Goal: Transaction & Acquisition: Download file/media

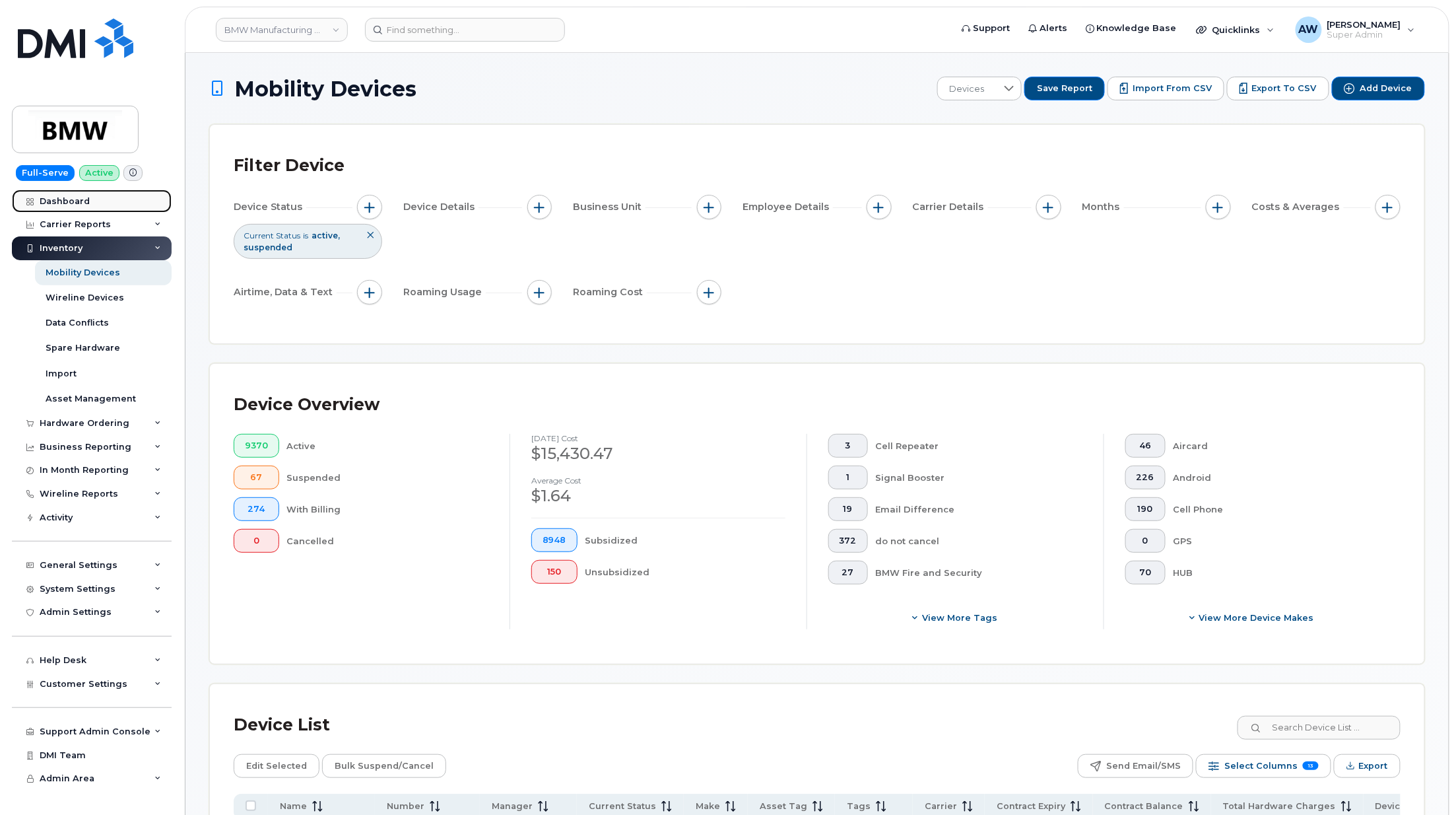
click at [48, 201] on div "Dashboard" at bounding box center [64, 201] width 50 height 11
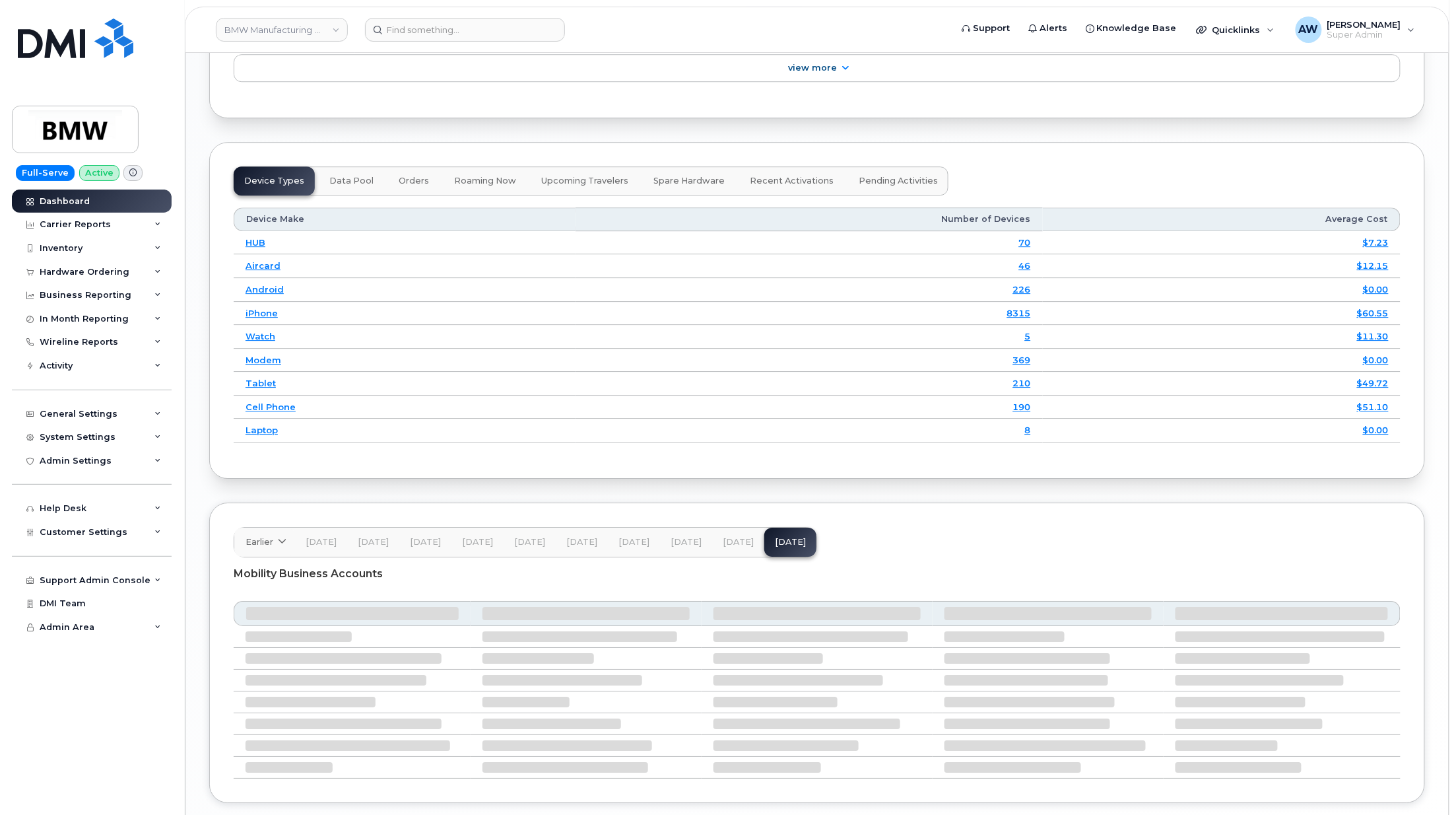
scroll to position [1705, 0]
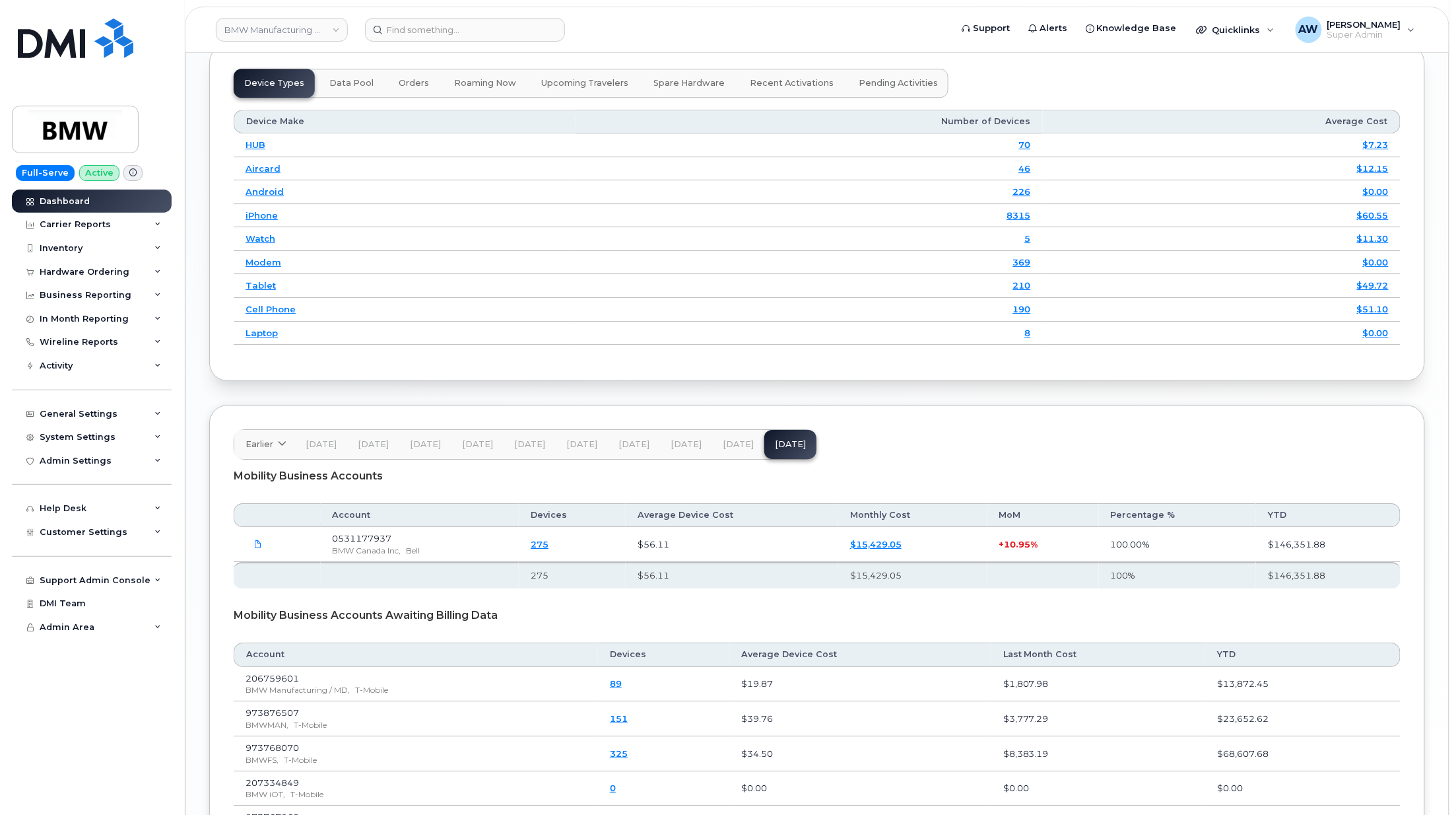
click at [721, 459] on button "[DATE]" at bounding box center [738, 444] width 52 height 29
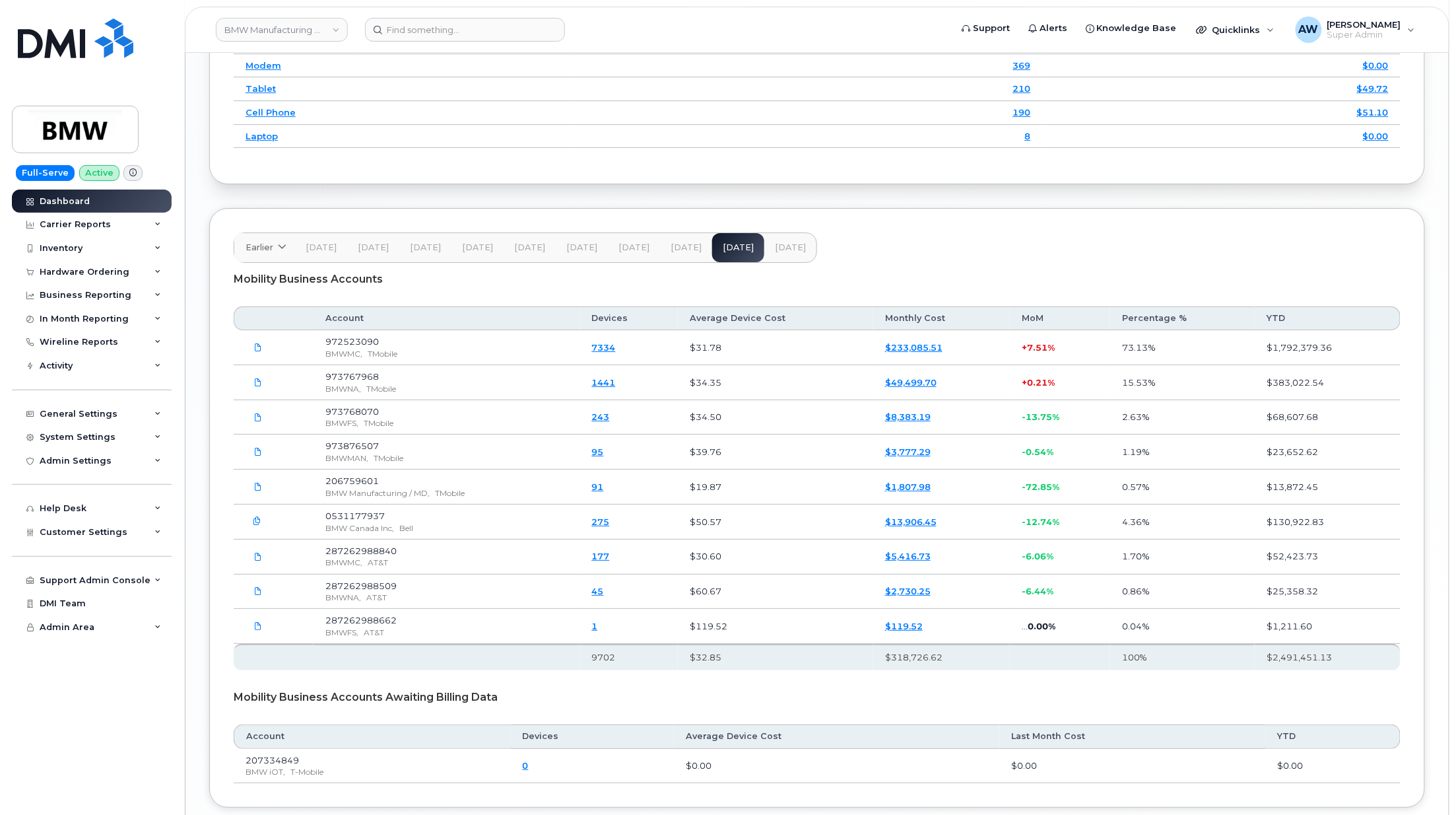
scroll to position [1477, 0]
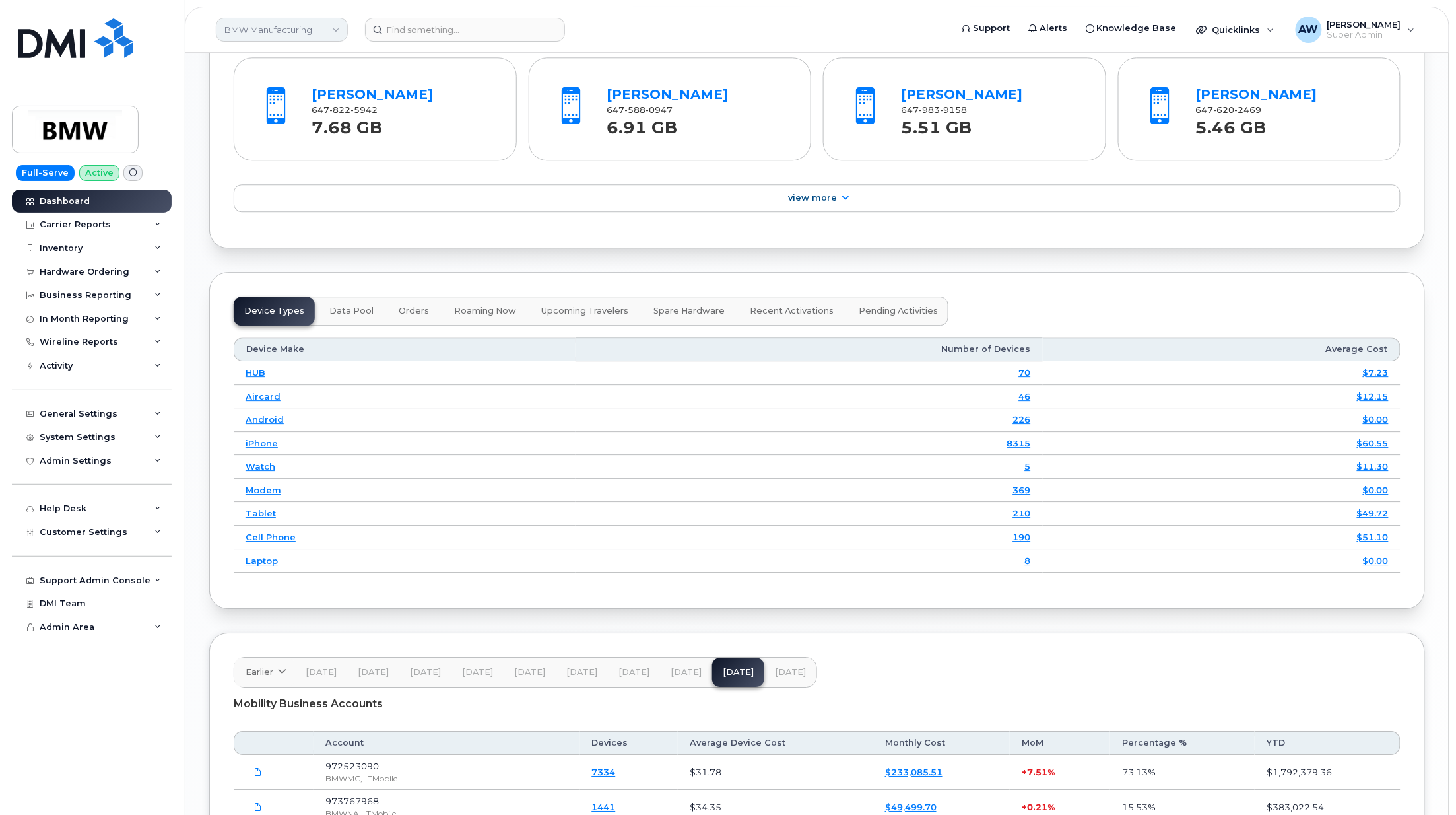
click at [288, 35] on link "BMW Manufacturing Co LLC" at bounding box center [281, 30] width 132 height 24
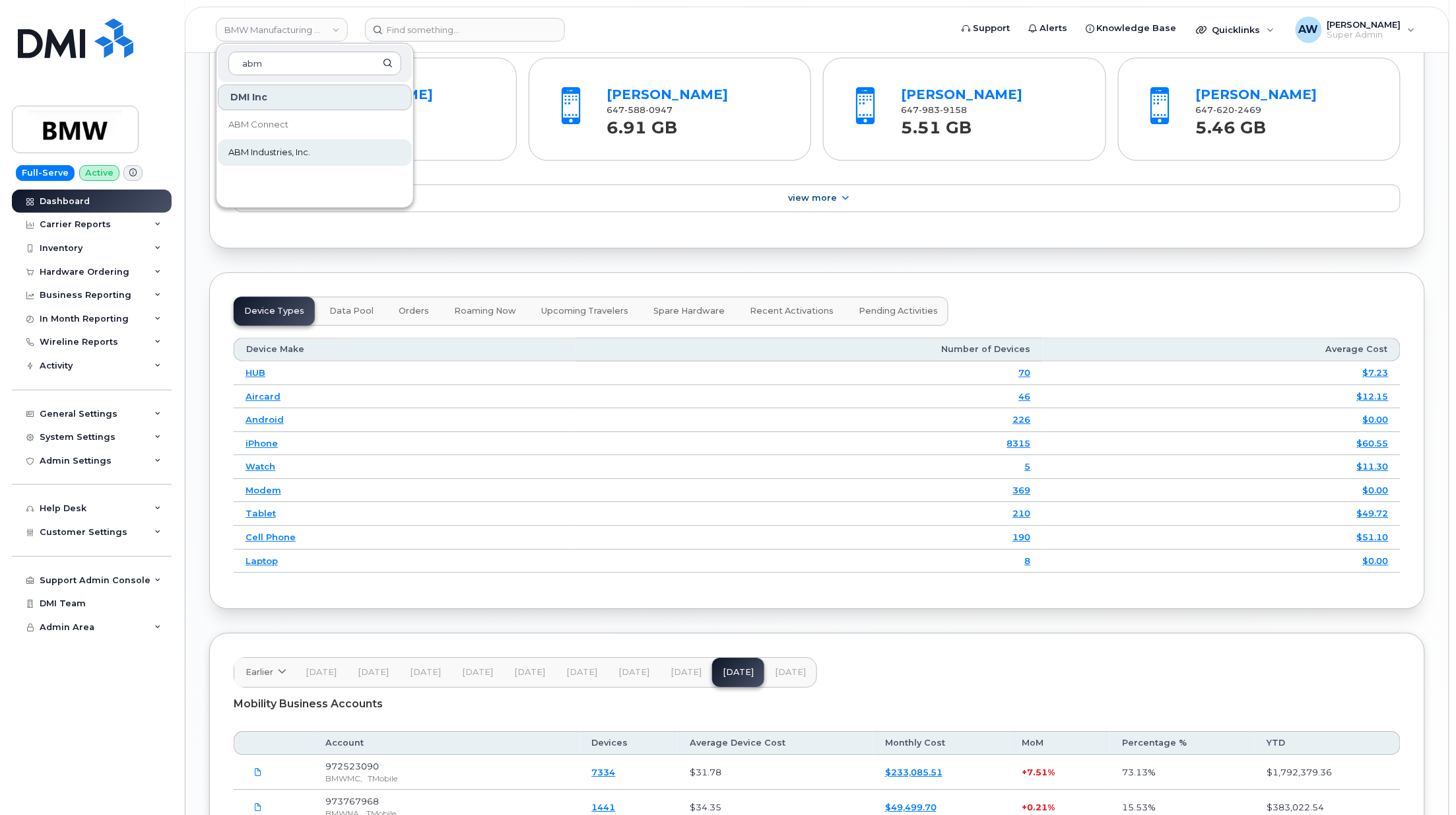
type input "abm"
click at [245, 149] on span "ABM Industries, Inc." at bounding box center [269, 152] width 82 height 13
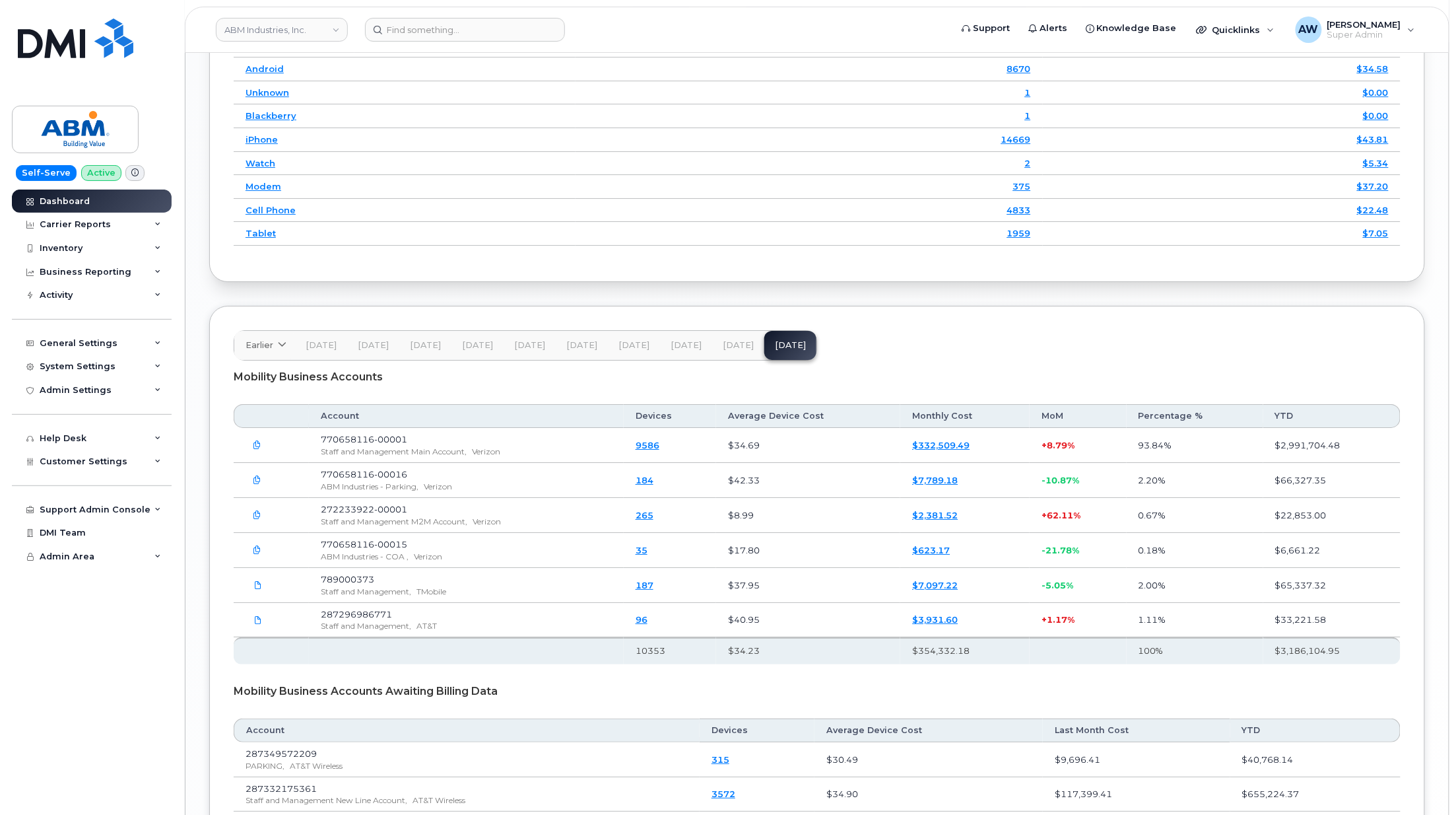
scroll to position [2091, 0]
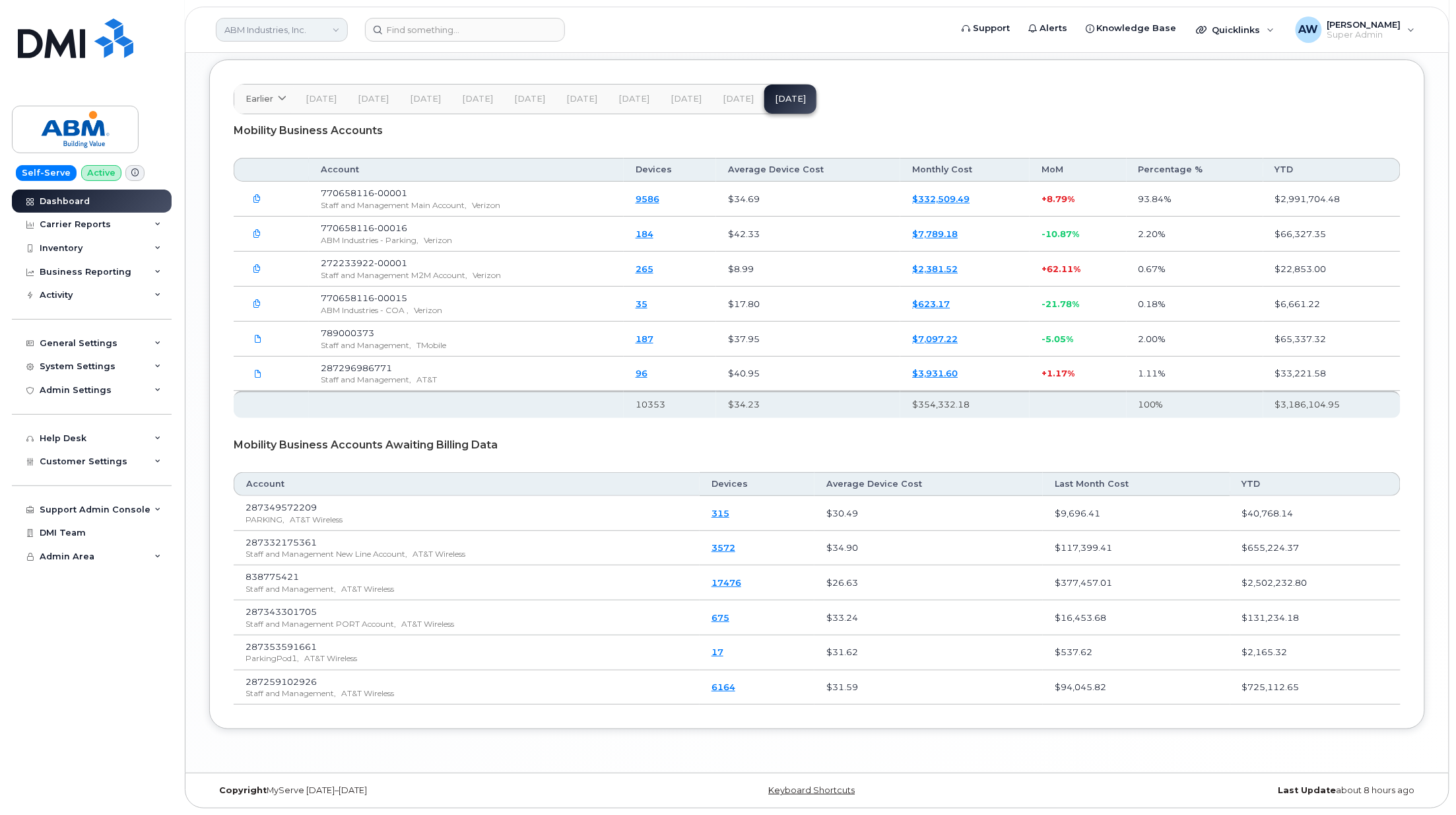
click at [303, 38] on link "ABM Industries, Inc." at bounding box center [281, 30] width 132 height 24
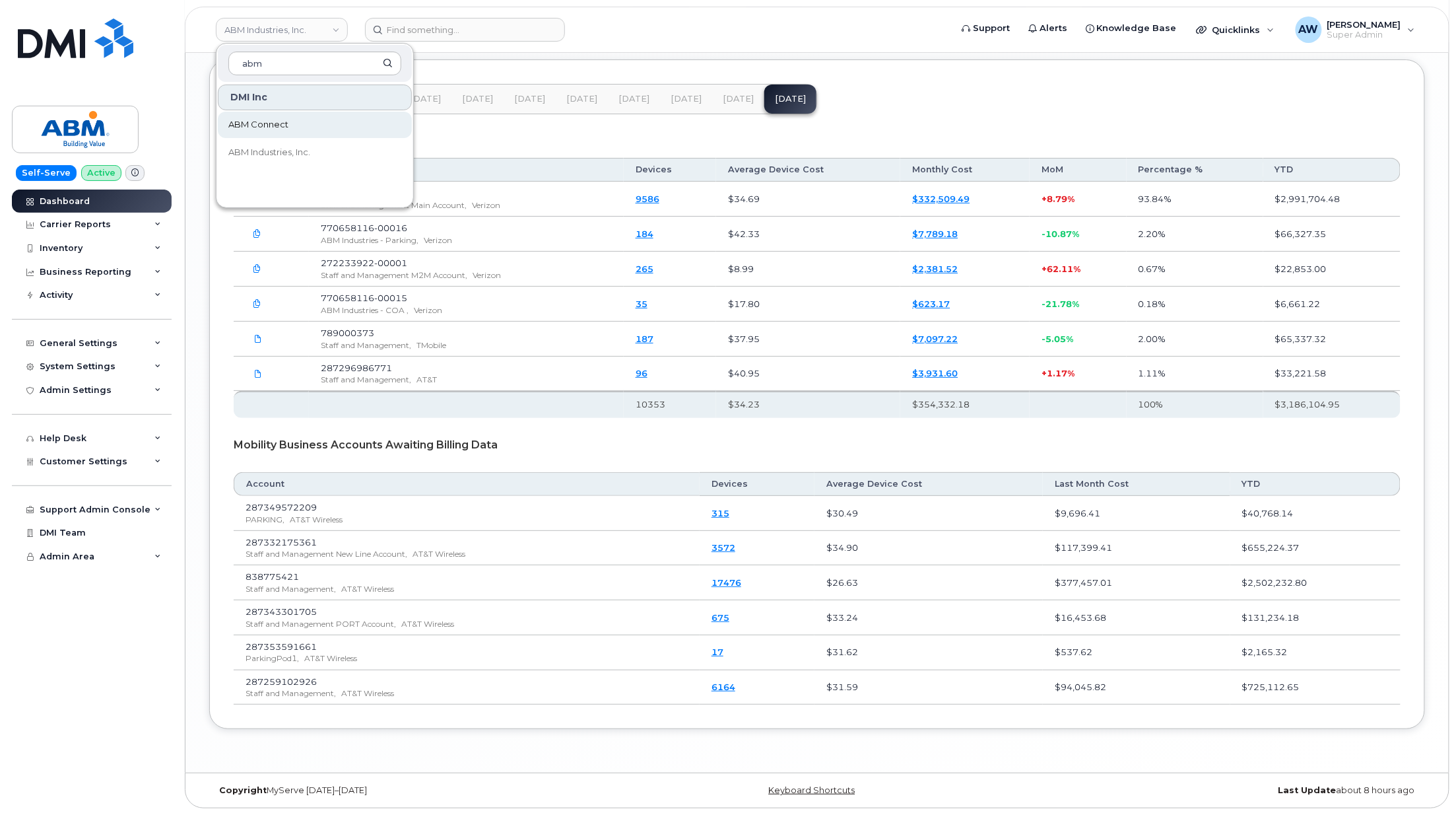
type input "abm"
click at [314, 137] on link "ABM Connect" at bounding box center [315, 125] width 194 height 26
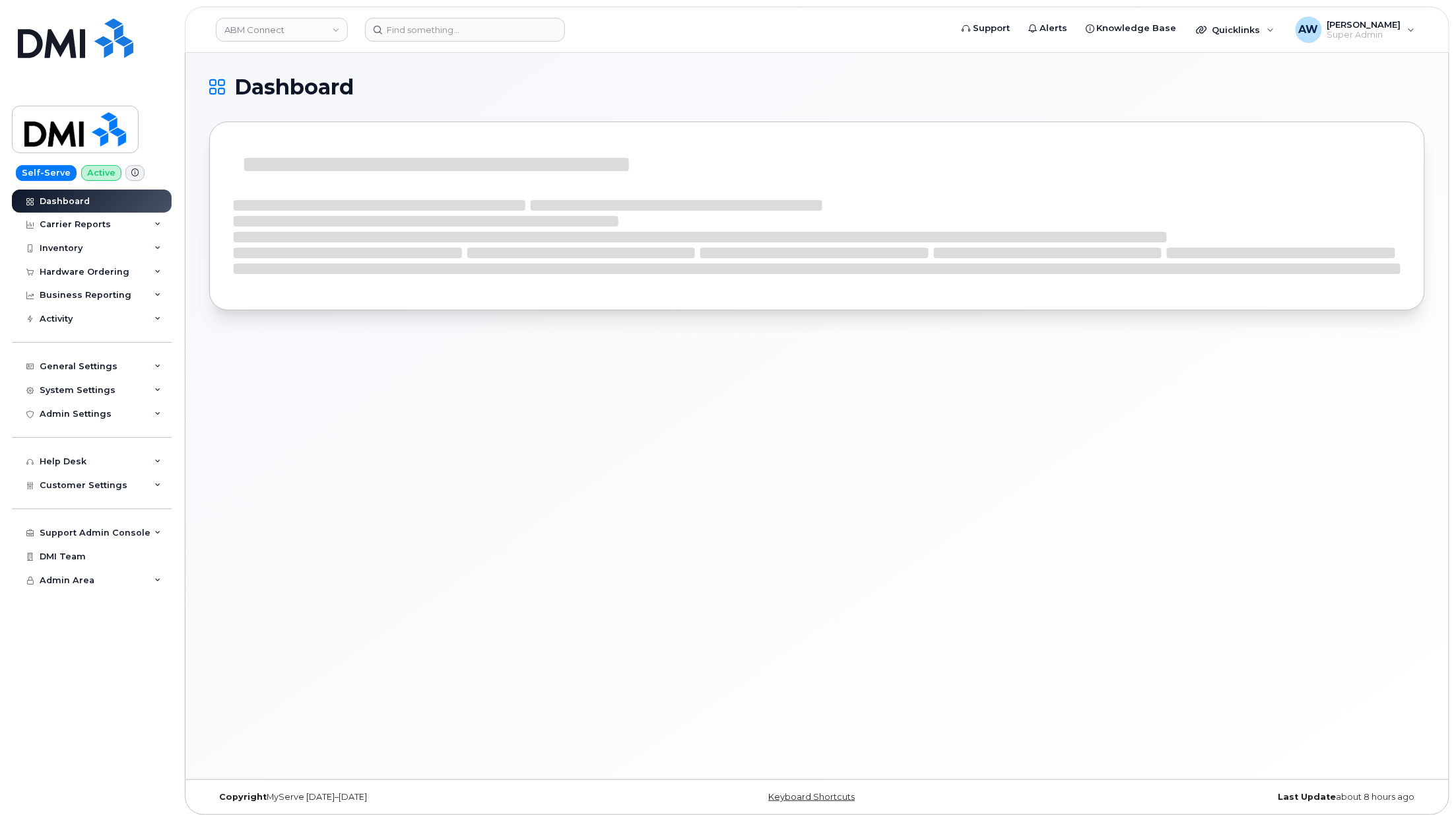
click at [302, 33] on link "ABM Connect" at bounding box center [281, 30] width 132 height 24
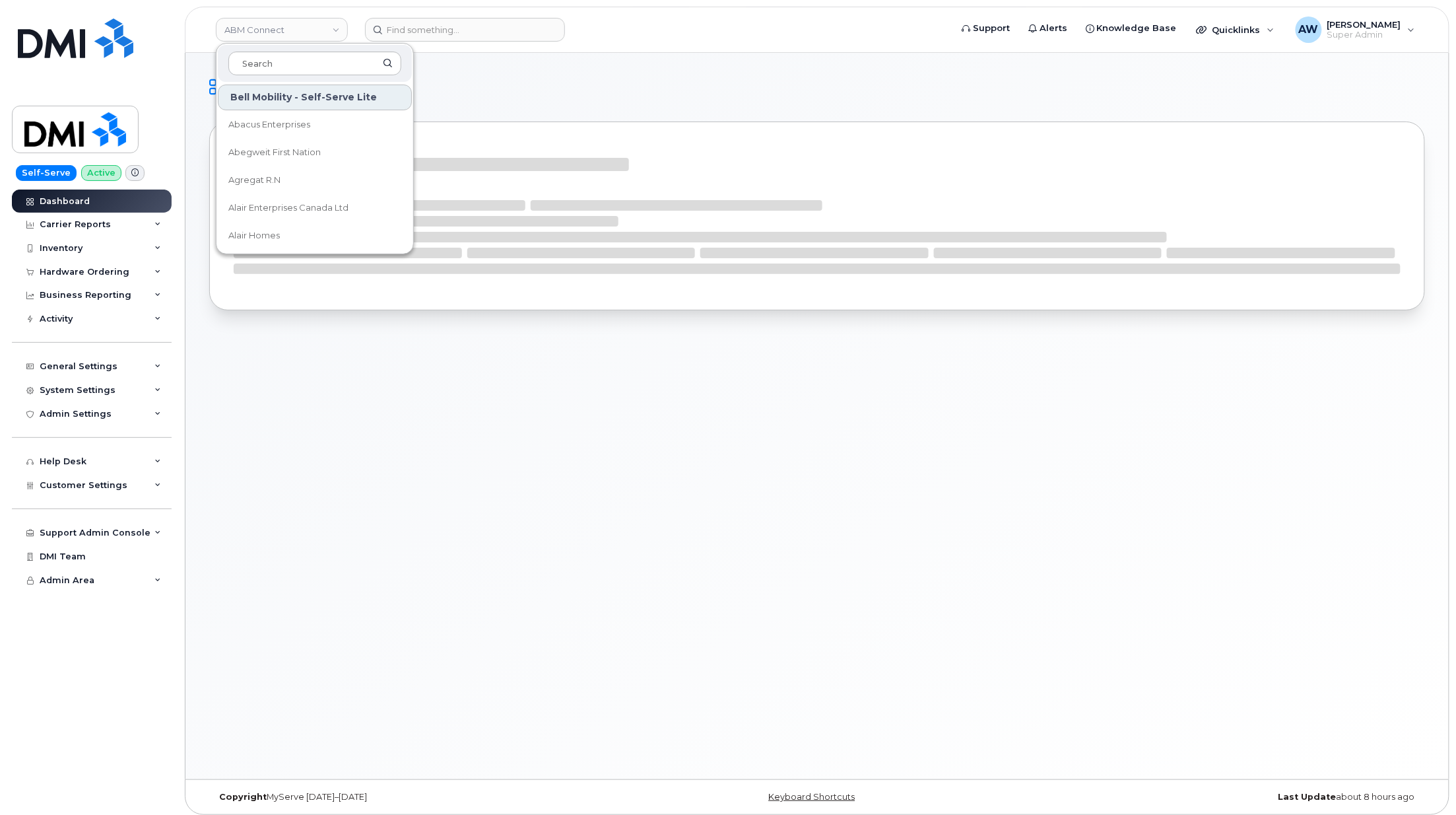
click at [629, 99] on div "Dashboard" at bounding box center [817, 203] width 1216 height 253
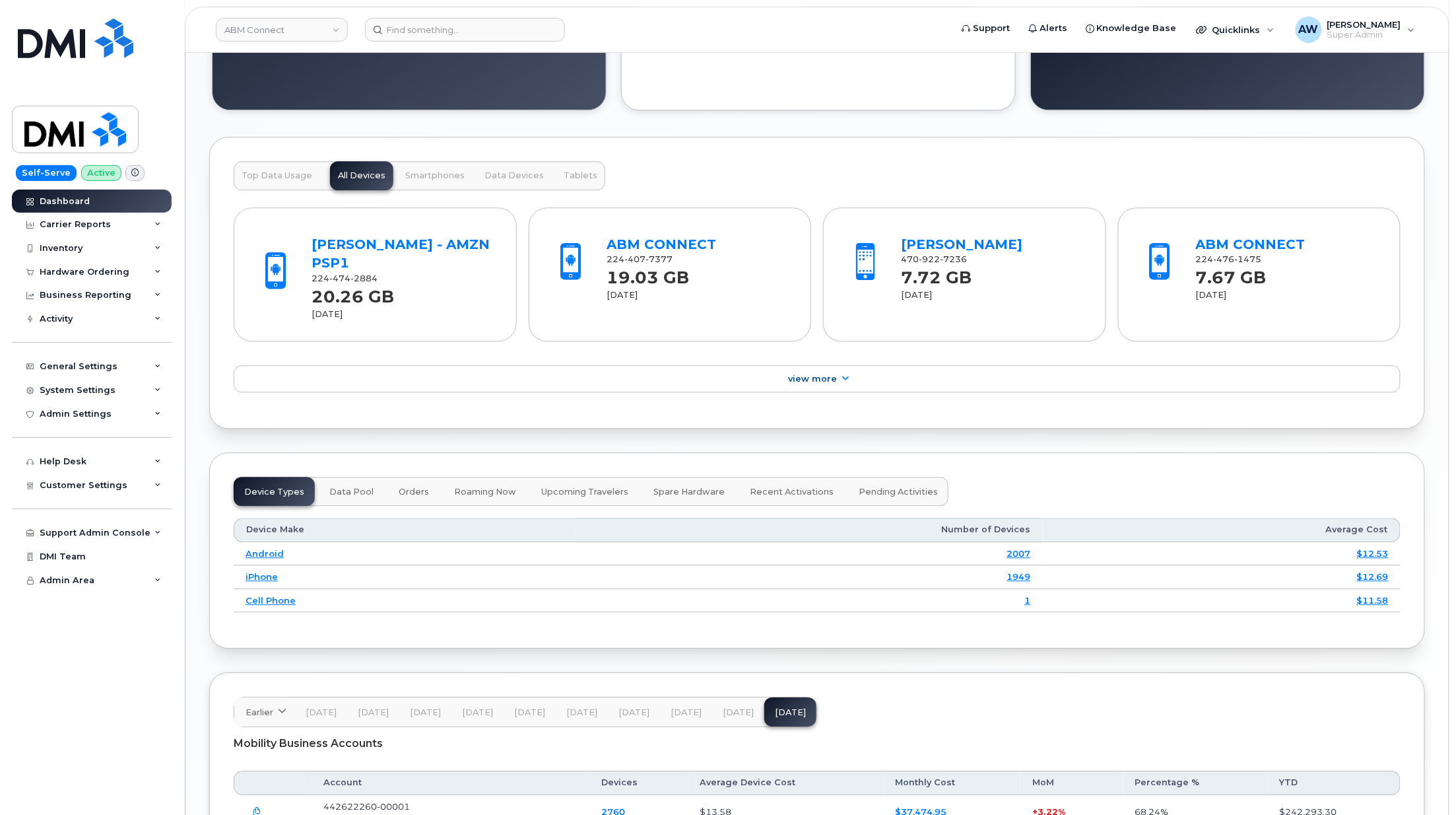
scroll to position [1013, 0]
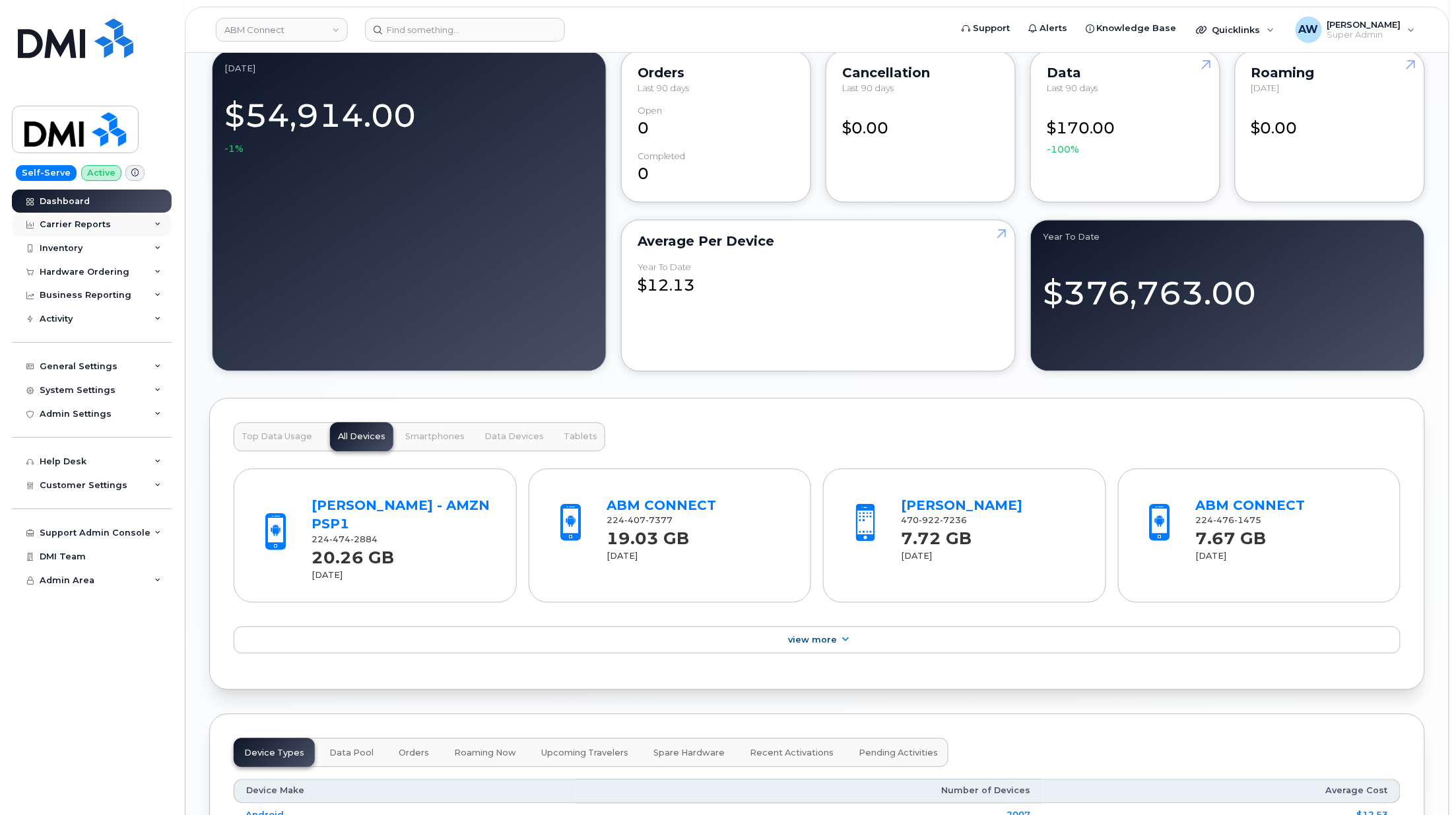
click at [119, 230] on div "Carrier Reports" at bounding box center [92, 225] width 160 height 24
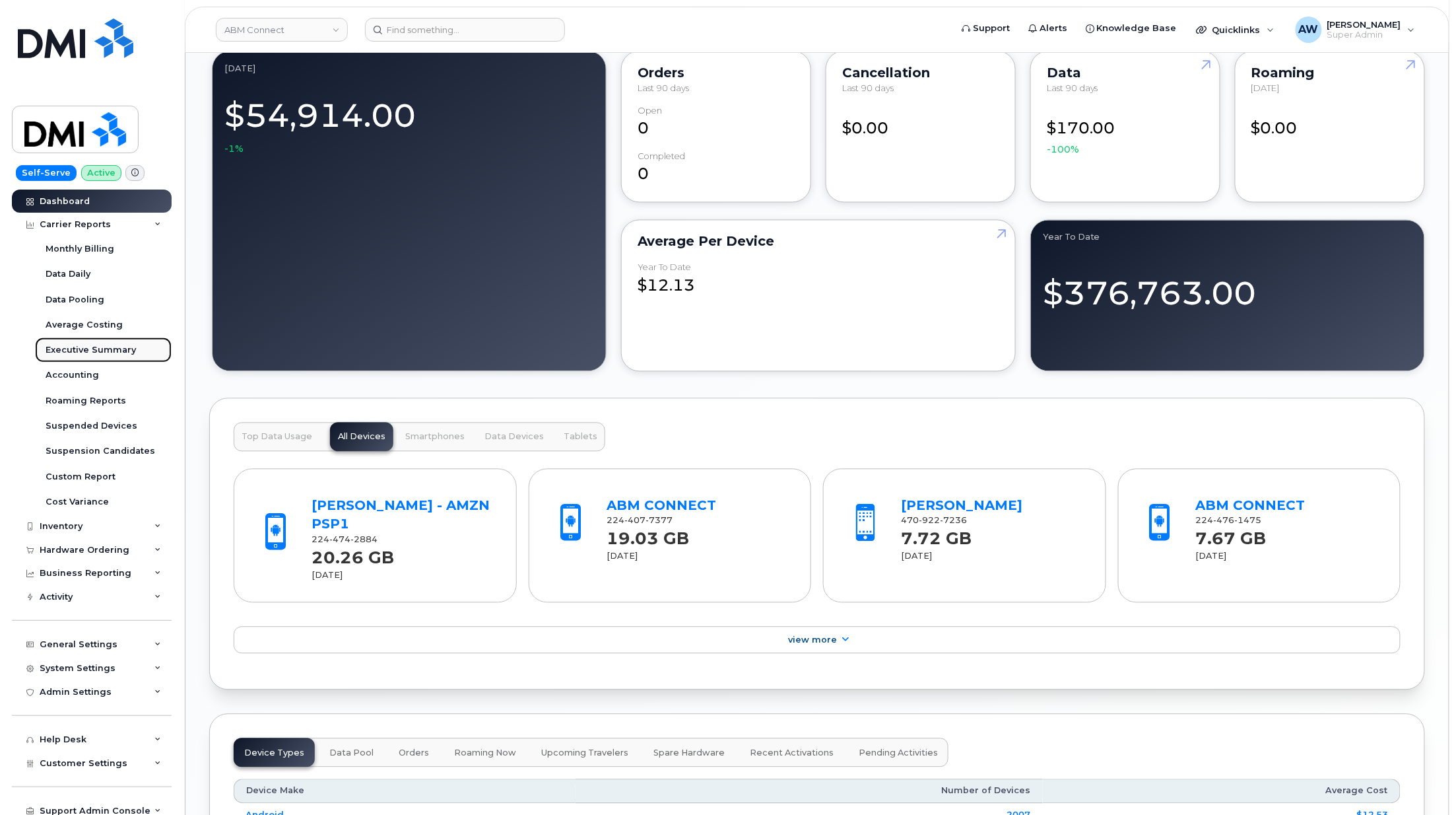
click at [117, 354] on div "Executive Summary" at bounding box center [91, 349] width 91 height 12
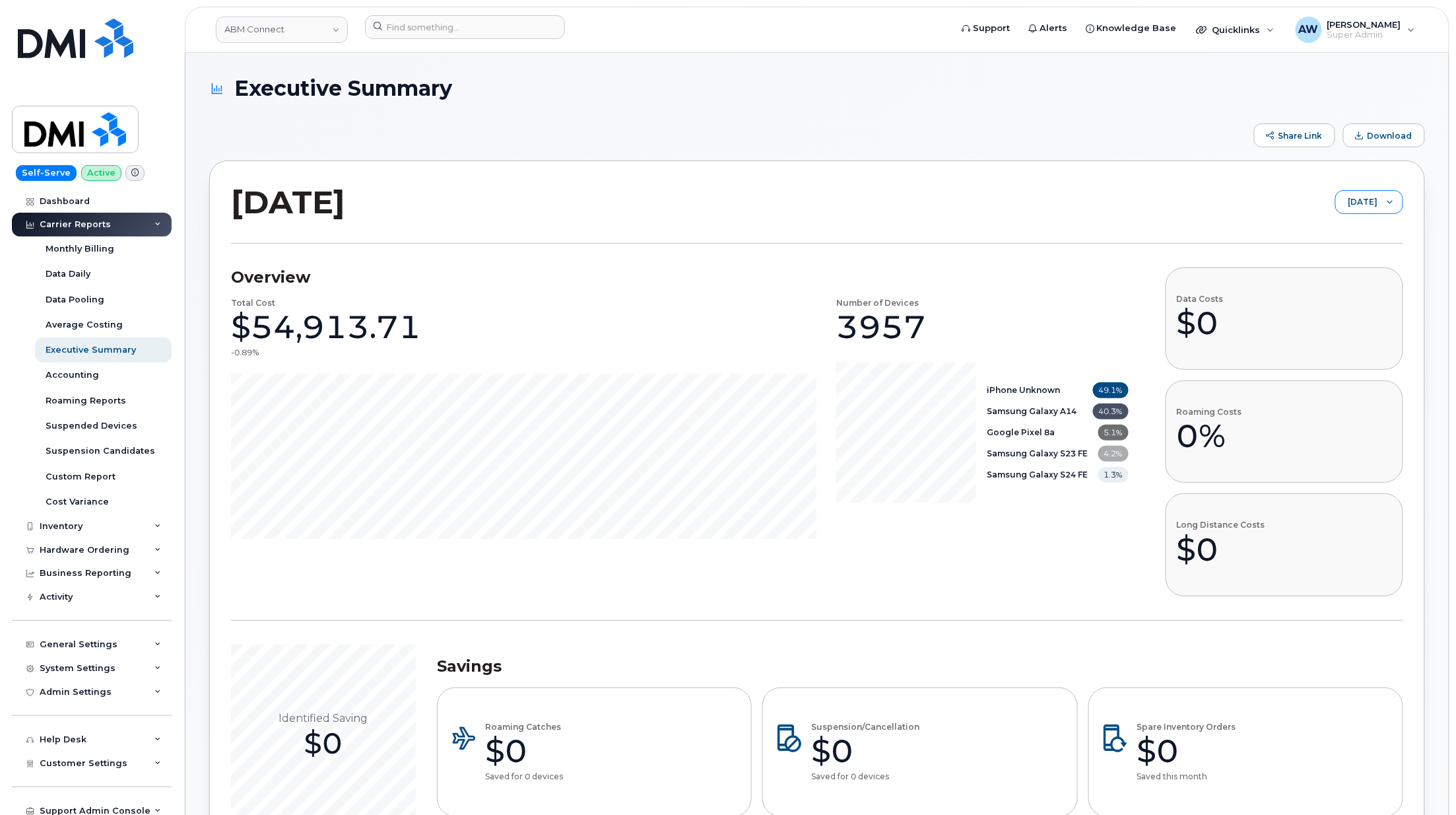
click at [1370, 200] on span "[DATE]" at bounding box center [1357, 203] width 42 height 24
click at [1353, 304] on span "January 2025" at bounding box center [1339, 303] width 28 height 13
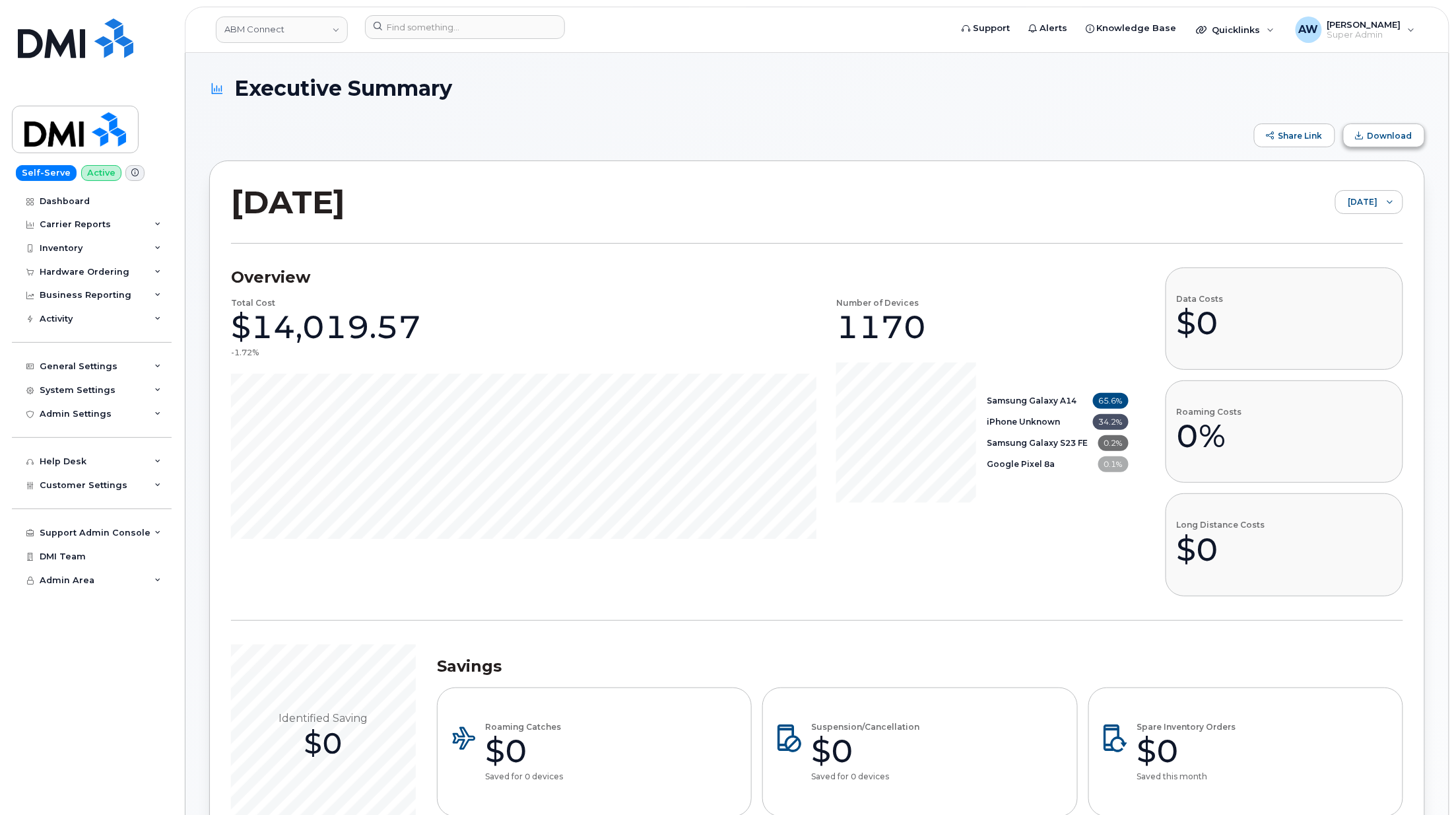
click at [1378, 132] on span "Download" at bounding box center [1390, 136] width 45 height 10
click at [1390, 88] on h1 "Executive Summary" at bounding box center [814, 88] width 1209 height 23
click at [1385, 195] on div at bounding box center [1390, 202] width 25 height 23
click at [1363, 307] on li "February 2025" at bounding box center [1357, 317] width 93 height 23
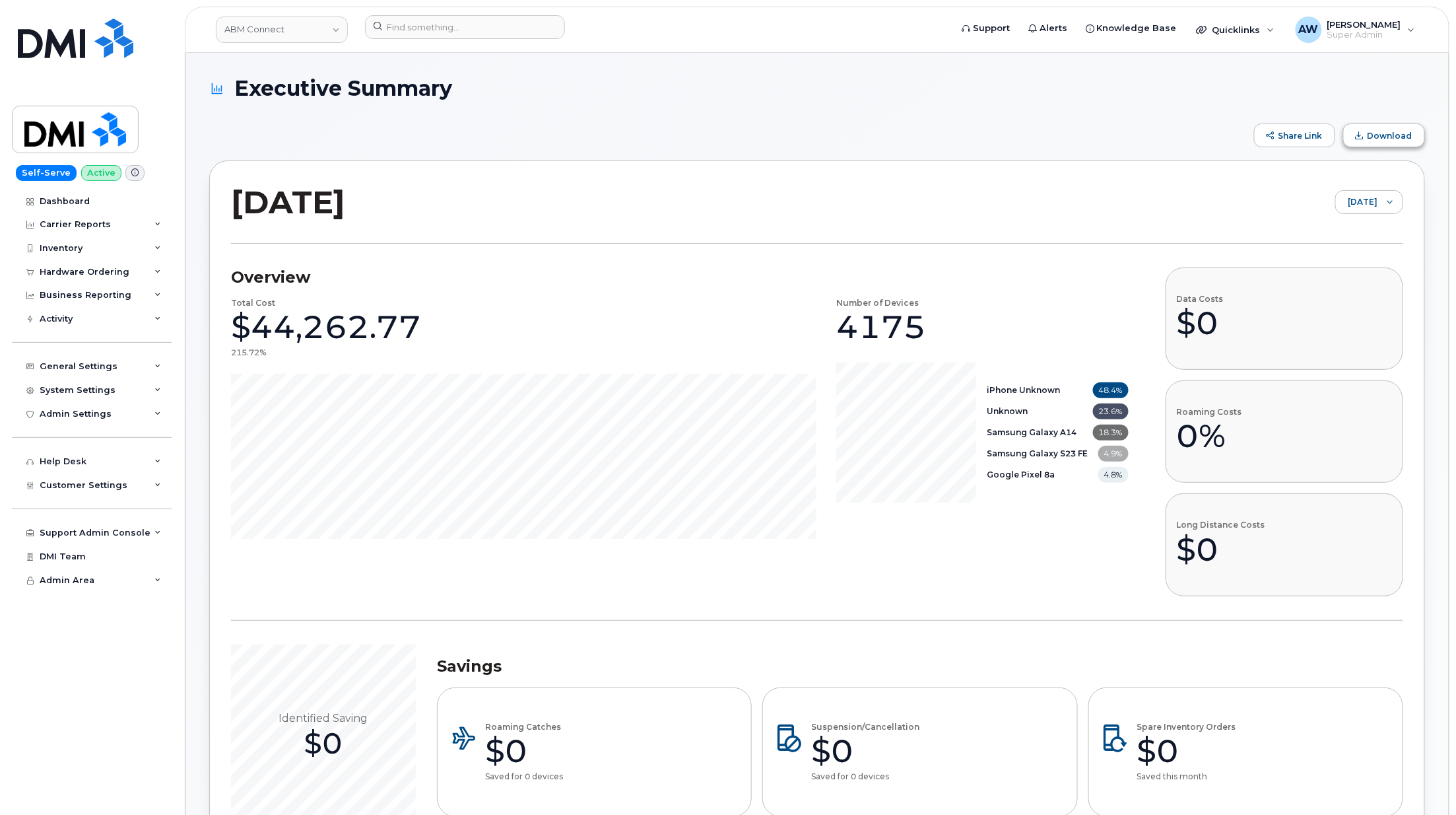
click at [1373, 133] on span "Download" at bounding box center [1390, 136] width 45 height 10
click at [972, 136] on div "Share Link Download" at bounding box center [817, 136] width 1216 height 24
click at [1372, 204] on span "February 2025" at bounding box center [1357, 203] width 42 height 24
click at [1346, 313] on span "March 2025" at bounding box center [1331, 318] width 28 height 13
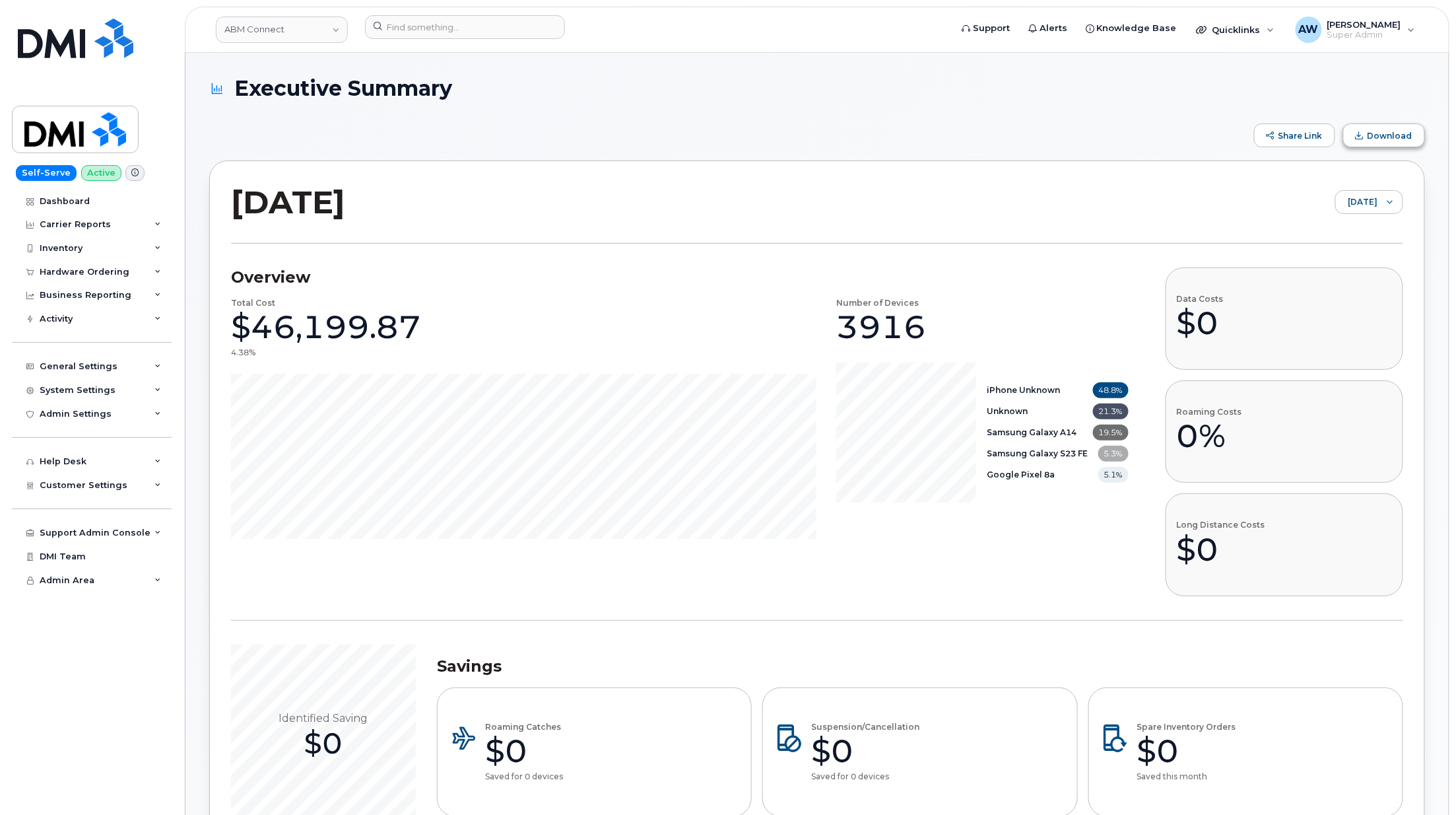
click at [1372, 143] on button "Download" at bounding box center [1385, 136] width 82 height 24
click at [914, 86] on h1 "Executive Summary" at bounding box center [814, 88] width 1209 height 23
click at [1393, 200] on icon at bounding box center [1390, 202] width 6 height 6
click at [1349, 308] on li "April 2025" at bounding box center [1360, 317] width 86 height 23
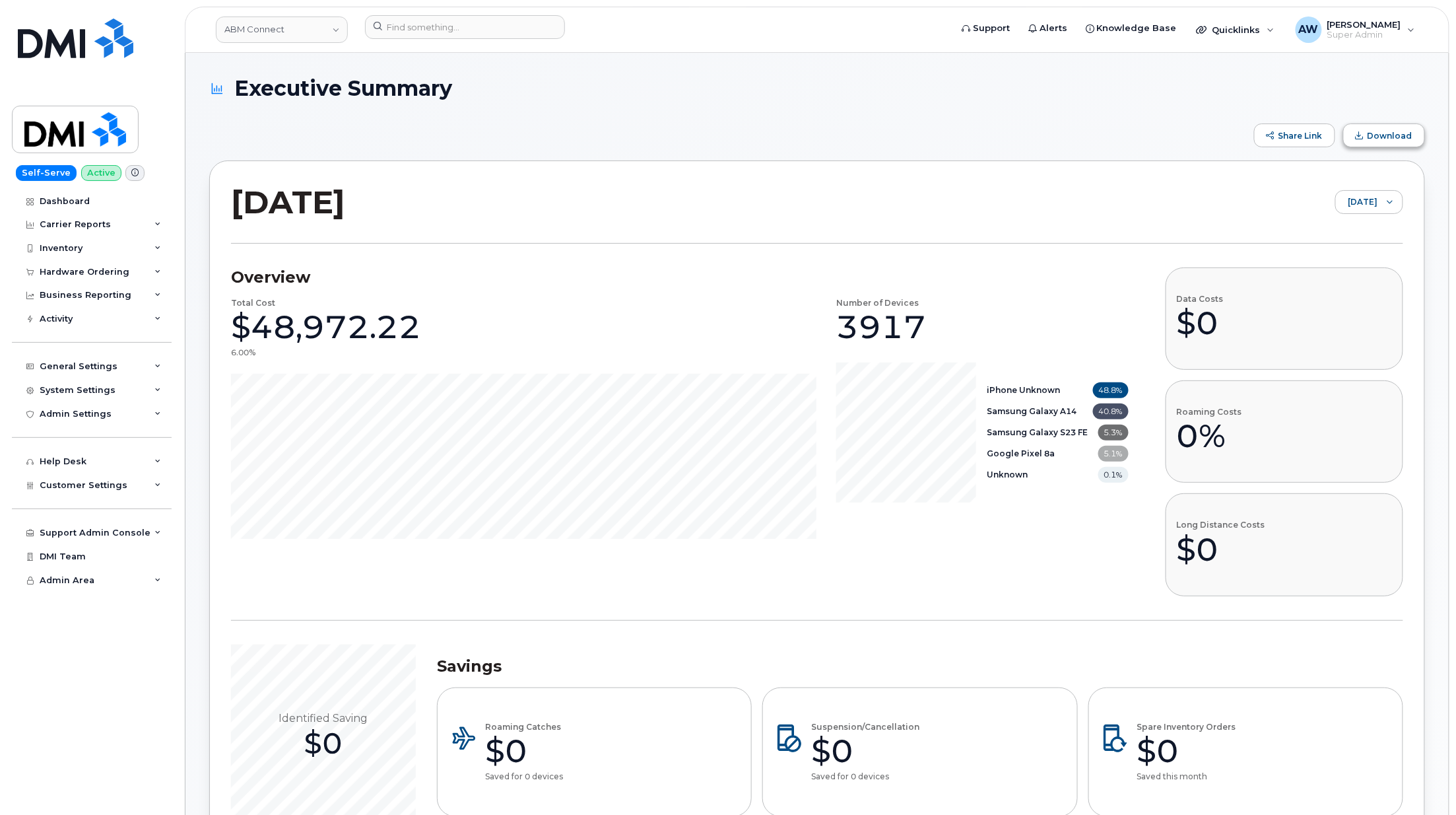
click at [1385, 138] on span "Download" at bounding box center [1390, 136] width 45 height 10
drag, startPoint x: 909, startPoint y: 83, endPoint x: 985, endPoint y: 82, distance: 76.0
click at [909, 83] on h1 "Executive Summary" at bounding box center [814, 88] width 1209 height 23
click at [1394, 201] on div at bounding box center [1390, 202] width 25 height 23
click at [1363, 299] on span "May 2025" at bounding box center [1349, 300] width 28 height 13
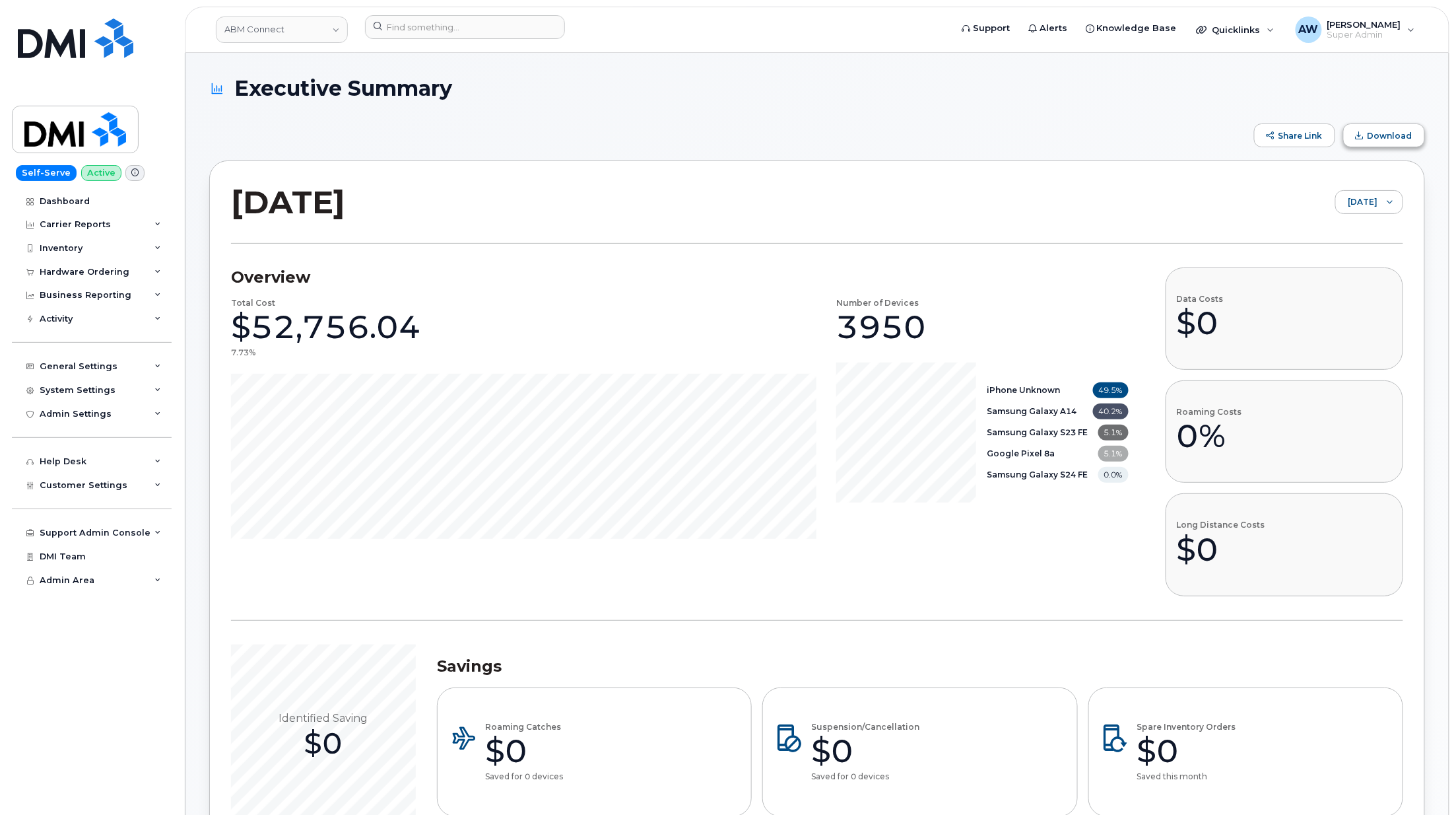
click at [1386, 144] on button "Download" at bounding box center [1385, 136] width 82 height 24
click at [889, 125] on div "Share Link Download" at bounding box center [817, 136] width 1216 height 24
click at [1368, 204] on span "May 2025" at bounding box center [1357, 203] width 42 height 24
click at [1360, 274] on span "June 2025" at bounding box center [1351, 277] width 28 height 13
click at [1385, 134] on span "Download" at bounding box center [1390, 136] width 45 height 10
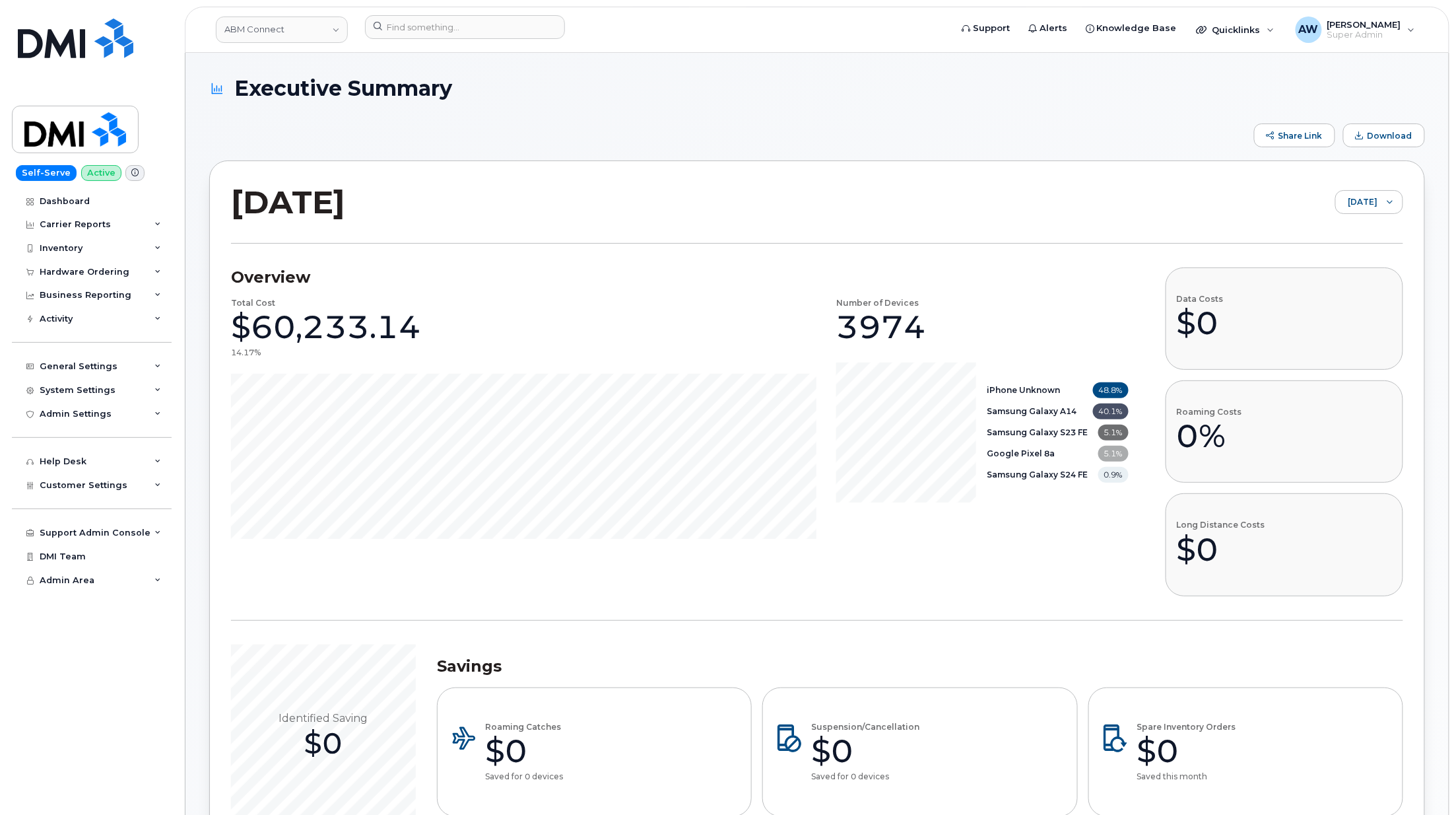
drag, startPoint x: 1385, startPoint y: 134, endPoint x: 1055, endPoint y: 122, distance: 330.2
click at [953, 125] on div "Share Link Download" at bounding box center [817, 136] width 1216 height 24
click at [1361, 207] on span "June 2025" at bounding box center [1357, 203] width 42 height 24
click at [1341, 259] on span "July 2025" at bounding box center [1349, 254] width 28 height 13
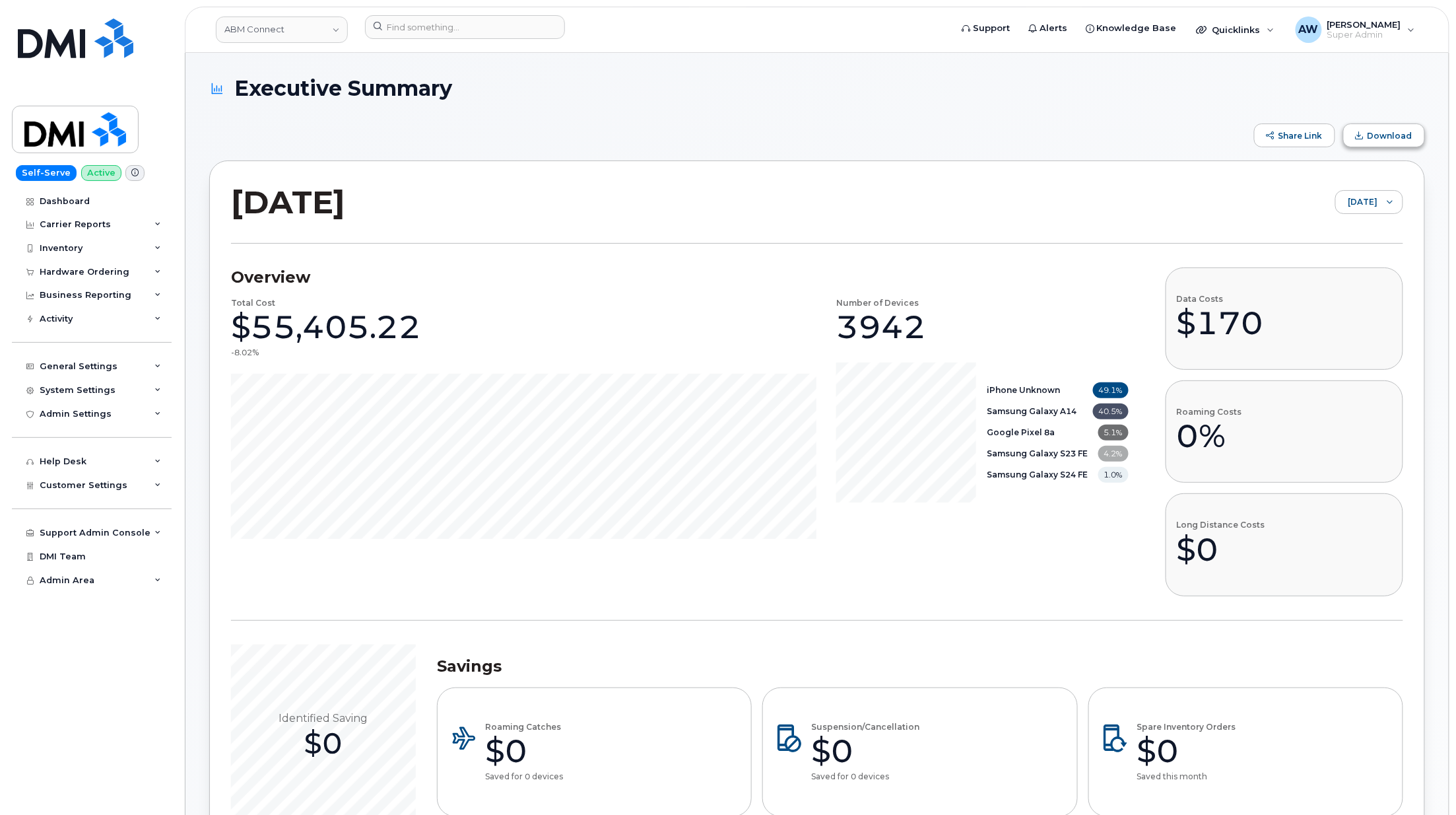
click at [1380, 143] on button "Download" at bounding box center [1385, 136] width 82 height 24
click at [53, 197] on div "Dashboard" at bounding box center [64, 201] width 50 height 11
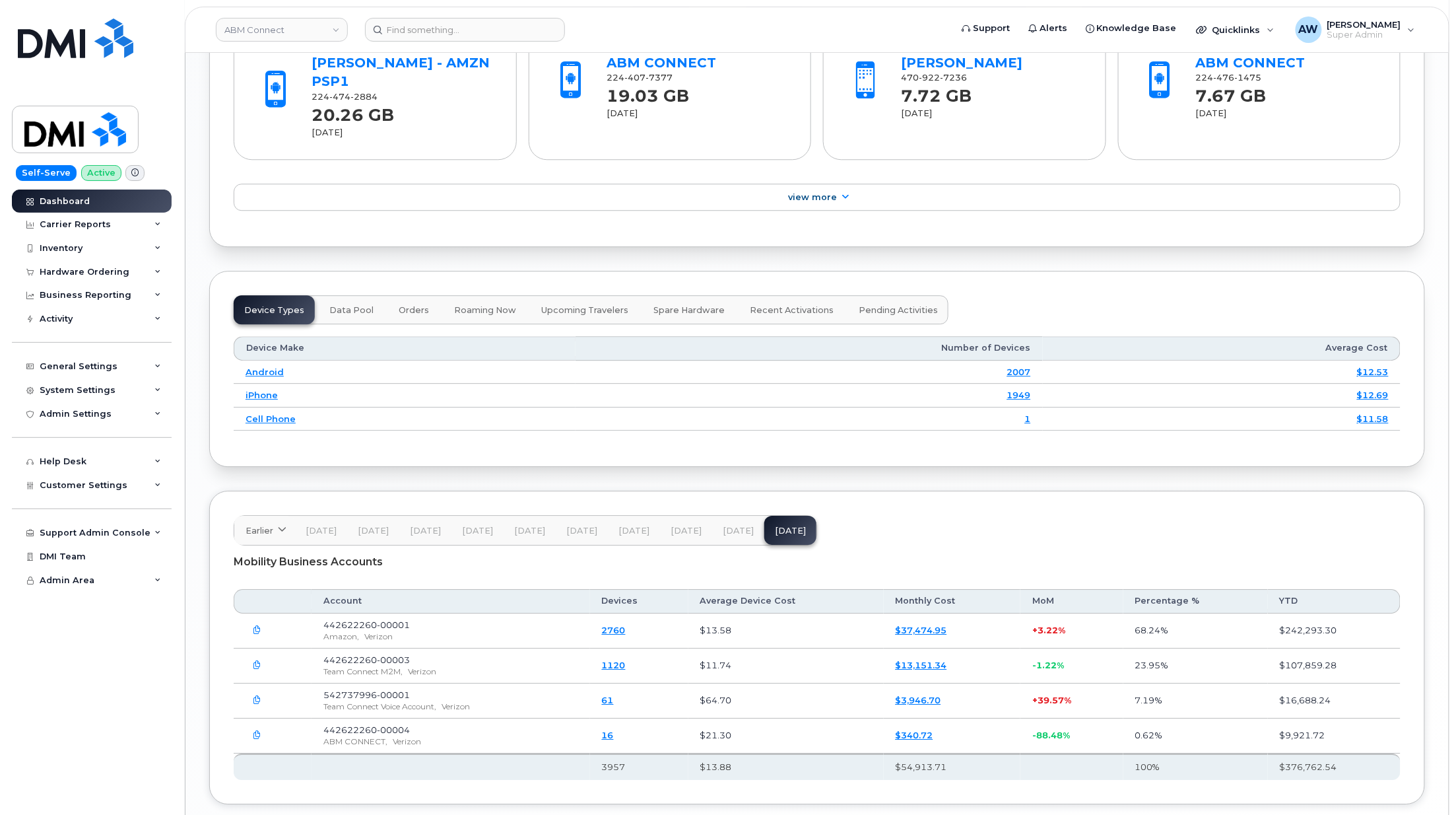
scroll to position [1542, 0]
